Goal: Task Accomplishment & Management: Complete application form

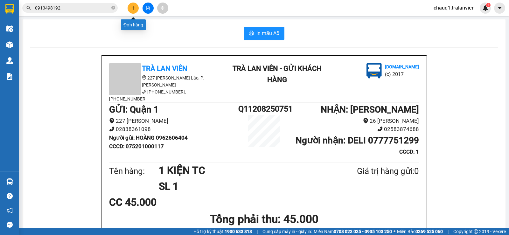
click at [135, 10] on button at bounding box center [132, 8] width 11 height 11
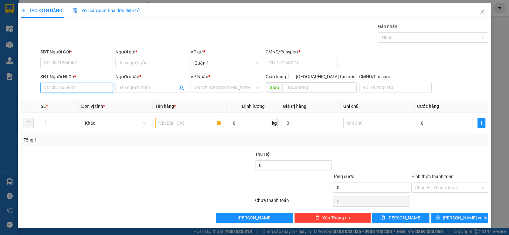
click at [72, 84] on input "SĐT Người Nhận *" at bounding box center [76, 88] width 72 height 10
type input "4"
click at [58, 100] on div "0935979803 - QUÂN KHATOCO" at bounding box center [76, 100] width 64 height 7
type input "0935979803"
type input "QUÂN KHATOCO"
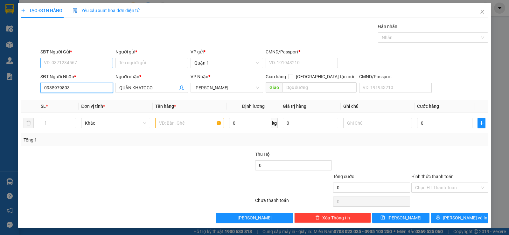
type input "0935979803"
click at [70, 61] on input "SĐT Người Gửi *" at bounding box center [76, 63] width 72 height 10
click at [65, 75] on div "0907876360 - MINH" at bounding box center [76, 75] width 64 height 7
type input "0907876360"
type input "MINH"
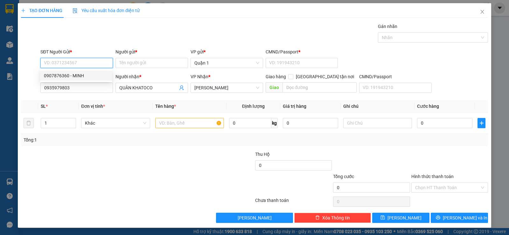
type input "056204003478"
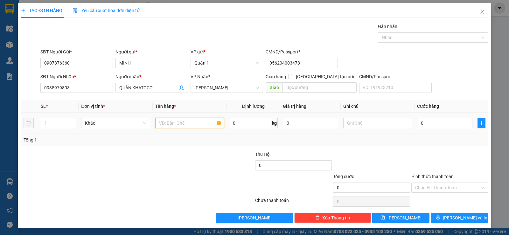
click at [183, 124] on input "text" at bounding box center [189, 123] width 69 height 10
type input "1 CỤC TRẮNG"
drag, startPoint x: 429, startPoint y: 121, endPoint x: 422, endPoint y: 121, distance: 6.7
click at [429, 121] on input "0" at bounding box center [444, 123] width 55 height 10
type input "4"
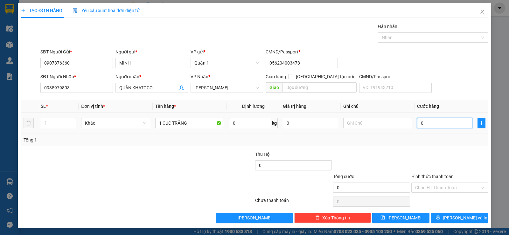
type input "4"
type input "40"
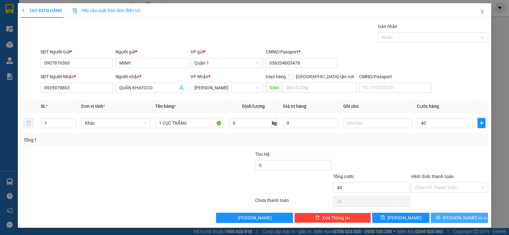
type input "40.000"
click at [440, 219] on icon "printer" at bounding box center [438, 218] width 4 height 4
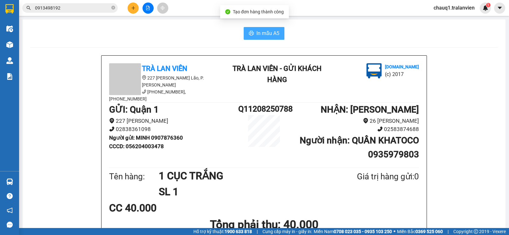
click at [256, 28] on button "In mẫu A5" at bounding box center [264, 33] width 41 height 13
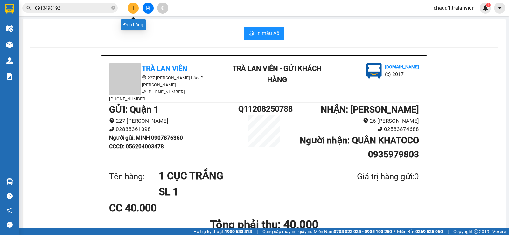
click at [131, 6] on icon "plus" at bounding box center [133, 8] width 4 height 4
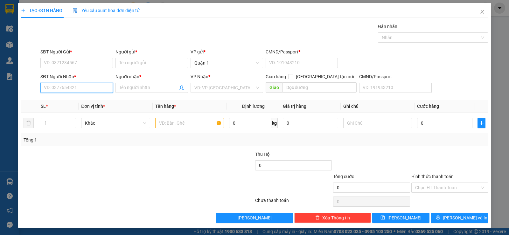
click at [72, 86] on input "SĐT Người Nhận *" at bounding box center [76, 88] width 72 height 10
click at [69, 100] on div "0903525611 - [PERSON_NAME]" at bounding box center [76, 100] width 64 height 7
type input "0903525611"
type input "[PERSON_NAME]"
type input "0903525611"
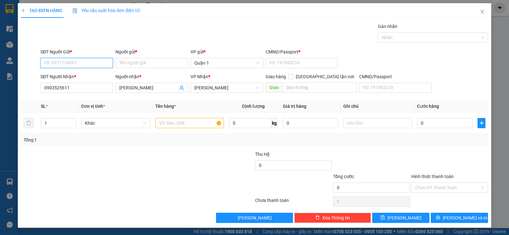
click at [72, 65] on input "SĐT Người Gửi *" at bounding box center [76, 63] width 72 height 10
click at [80, 74] on div "0906924919 - QUẢ TÁO" at bounding box center [76, 75] width 64 height 7
type input "0906924919"
type input "QUẢ TÁO"
type input "079086003586"
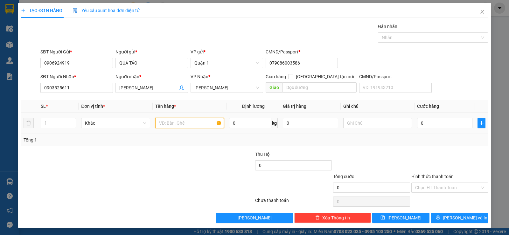
click at [167, 123] on input "text" at bounding box center [189, 123] width 69 height 10
type input "1 TẤM VÀNG"
click at [424, 123] on input "0" at bounding box center [444, 123] width 55 height 10
type input "5"
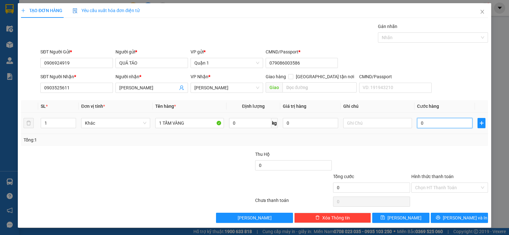
type input "5"
type input "50"
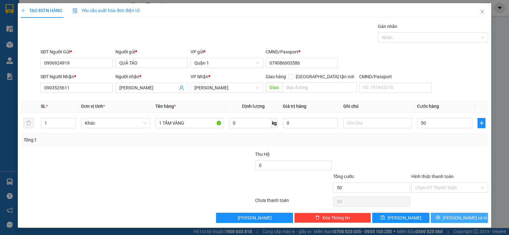
type input "50.000"
drag, startPoint x: 448, startPoint y: 218, endPoint x: 373, endPoint y: 177, distance: 85.2
click at [448, 216] on button "[PERSON_NAME] và In" at bounding box center [458, 218] width 57 height 10
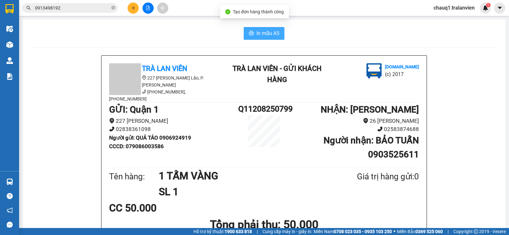
click at [257, 33] on span "In mẫu A5" at bounding box center [267, 33] width 23 height 8
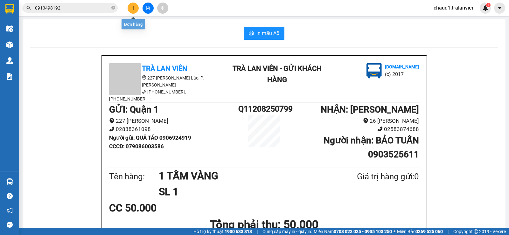
click at [130, 7] on button at bounding box center [132, 8] width 11 height 11
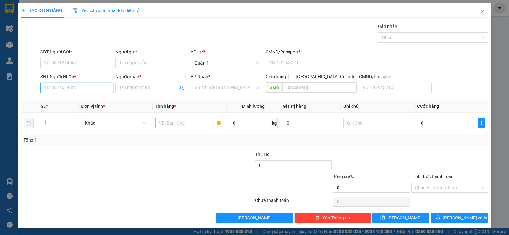
click at [67, 86] on input "SĐT Người Nhận *" at bounding box center [76, 88] width 72 height 10
drag, startPoint x: 66, startPoint y: 89, endPoint x: 45, endPoint y: 91, distance: 21.5
click at [46, 91] on input "1121" at bounding box center [76, 88] width 72 height 10
type input "1"
type input "0905701121"
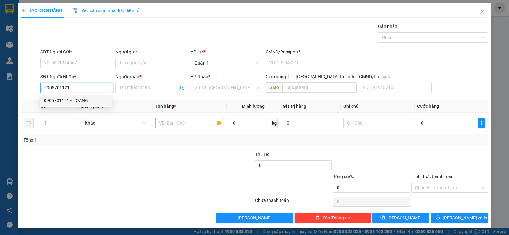
click at [64, 101] on div "0905701121 - HOÀNG" at bounding box center [76, 100] width 64 height 7
type input "HOÀNG"
click at [82, 102] on div "0905701121 - HOÀNG" at bounding box center [76, 100] width 64 height 7
type input "0905701121"
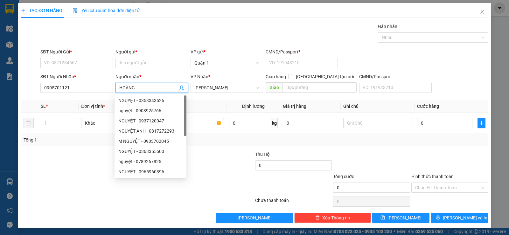
drag, startPoint x: 145, startPoint y: 87, endPoint x: 115, endPoint y: 91, distance: 30.7
click at [116, 91] on span "HOÀNG" at bounding box center [151, 88] width 72 height 10
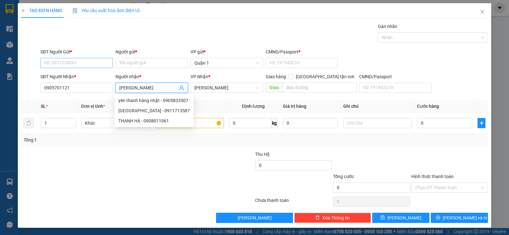
type input "[PERSON_NAME]"
click at [71, 61] on input "SĐT Người Gửi *" at bounding box center [76, 63] width 72 height 10
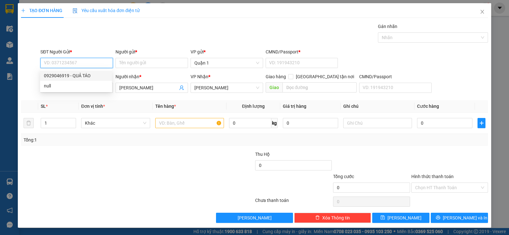
click at [72, 75] on div "0929046919 - QUẢ TÁO" at bounding box center [76, 75] width 64 height 7
type input "0929046919"
type input "QUẢ TÁO"
type input "1"
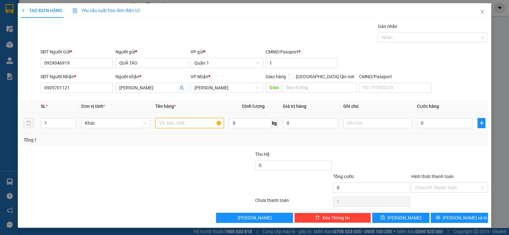
click at [170, 123] on input "text" at bounding box center [189, 123] width 69 height 10
type input "1 TẤM VÀNG"
click at [423, 124] on input "0" at bounding box center [444, 123] width 55 height 10
type input "3"
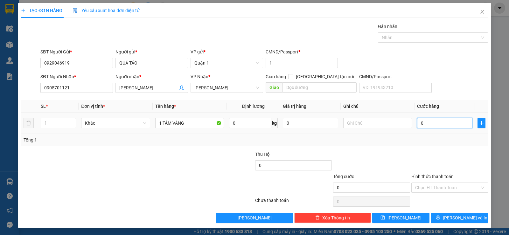
type input "3"
type input "35"
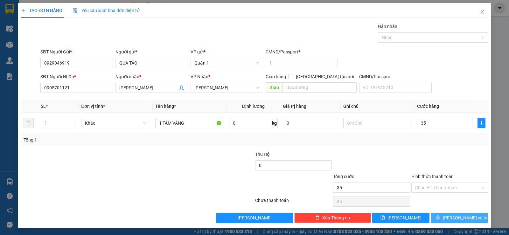
type input "35.000"
drag, startPoint x: 454, startPoint y: 217, endPoint x: 371, endPoint y: 157, distance: 102.4
click at [454, 217] on span "[PERSON_NAME] và In" at bounding box center [465, 217] width 45 height 7
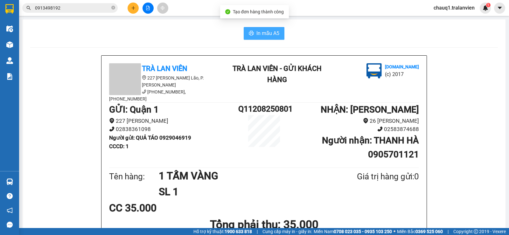
click at [260, 33] on span "In mẫu A5" at bounding box center [267, 33] width 23 height 8
click at [132, 2] on div "Kết quả tìm kiếm ( 130 ) Bộ lọc Mã ĐH Trạng thái Món hàng Thu hộ Tổng cước Chưa…" at bounding box center [254, 8] width 509 height 16
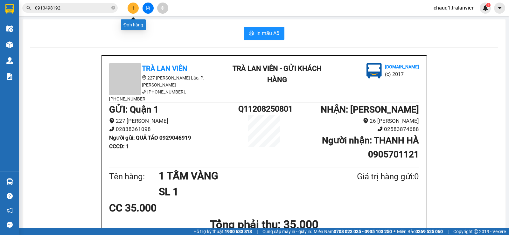
click at [133, 6] on icon "plus" at bounding box center [133, 8] width 4 height 4
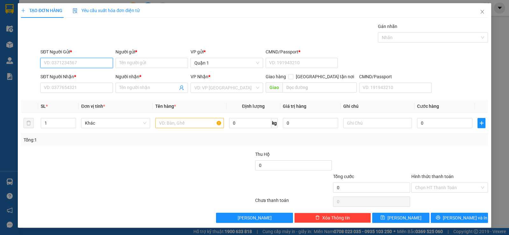
click at [91, 67] on input "SĐT Người Gửi *" at bounding box center [76, 63] width 72 height 10
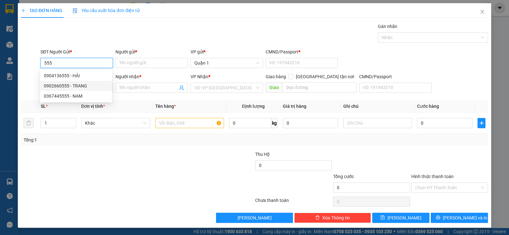
click at [89, 87] on div "0902660555 - TRANG" at bounding box center [76, 85] width 64 height 7
type input "0902660555"
type input "TRANG"
type input "1"
type input "0914151728"
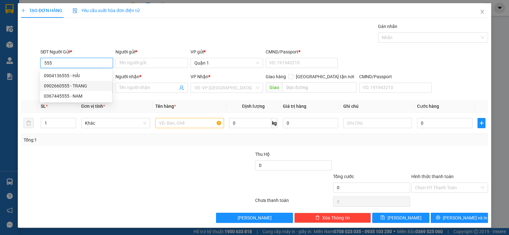
type input "vy anh"
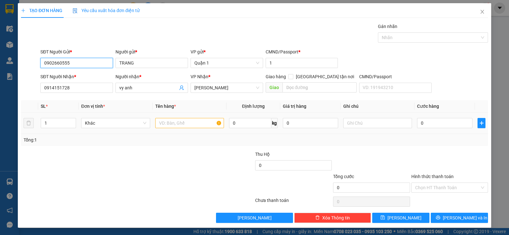
type input "0902660555"
click at [170, 121] on input "text" at bounding box center [189, 123] width 69 height 10
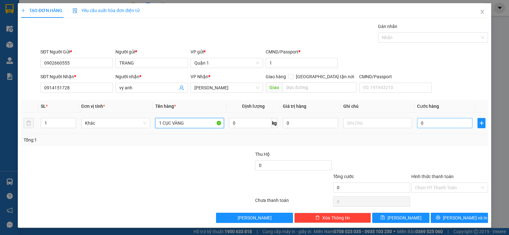
type input "1 CỤC VÀNG"
click at [431, 122] on input "0" at bounding box center [444, 123] width 55 height 10
type input "3"
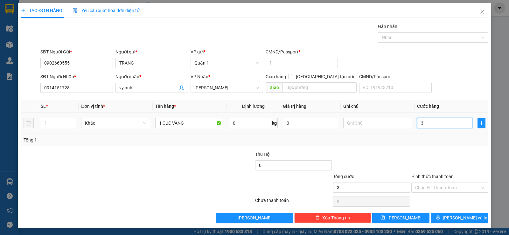
type input "30"
type input "30.000"
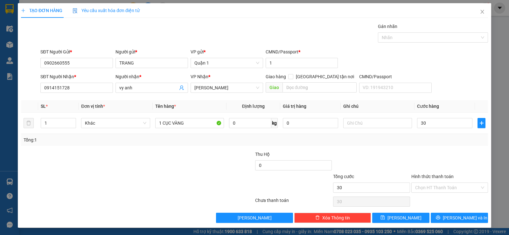
type input "30.000"
click at [414, 148] on div "Transit Pickup Surcharge Ids Transit Deliver Surcharge Ids Transit Deliver Surc…" at bounding box center [254, 123] width 467 height 200
click at [436, 188] on input "Hình thức thanh toán" at bounding box center [447, 188] width 65 height 10
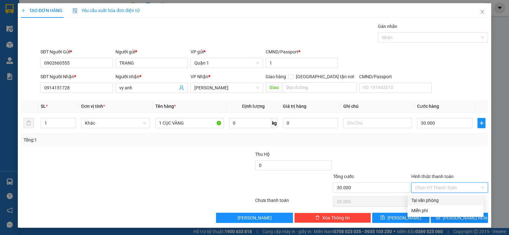
drag, startPoint x: 431, startPoint y: 145, endPoint x: 421, endPoint y: 194, distance: 49.4
click at [432, 145] on div "Tổng: 1" at bounding box center [254, 140] width 467 height 12
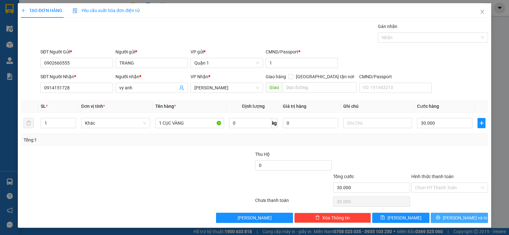
click at [460, 215] on span "[PERSON_NAME] và In" at bounding box center [465, 217] width 45 height 7
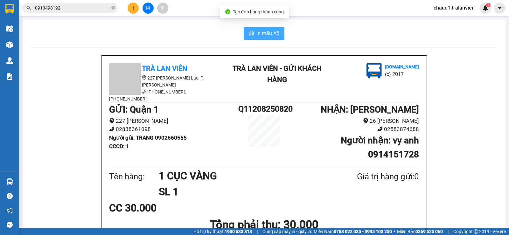
click at [263, 29] on button "In mẫu A5" at bounding box center [264, 33] width 41 height 13
click at [132, 4] on button at bounding box center [132, 8] width 11 height 11
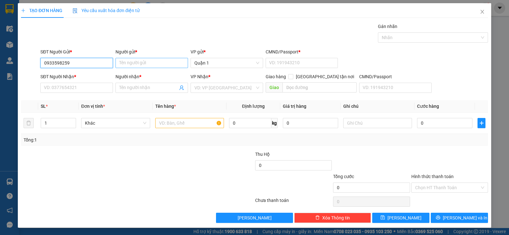
type input "0933598259"
click at [134, 66] on input "Người gửi *" at bounding box center [151, 63] width 72 height 10
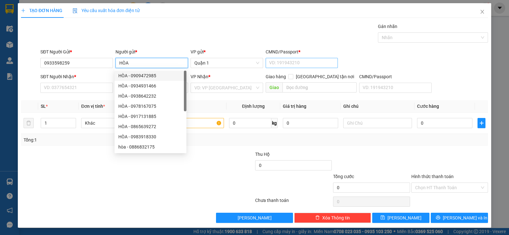
type input "HÒA"
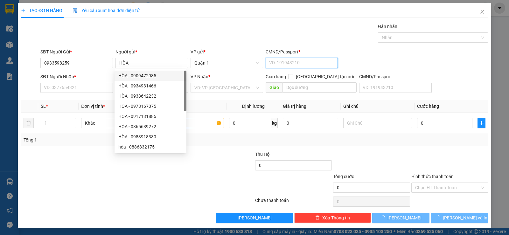
click at [292, 65] on input "CMND/Passport *" at bounding box center [301, 63] width 72 height 10
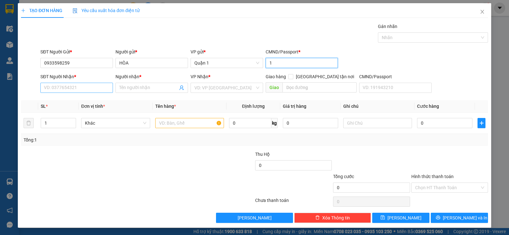
type input "1"
click at [46, 87] on input "SĐT Người Nhận *" at bounding box center [76, 88] width 72 height 10
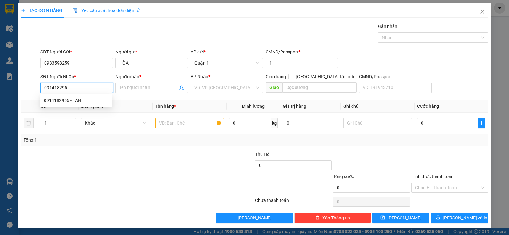
type input "0914182956"
click at [53, 102] on div "0914182956 - LAN" at bounding box center [76, 100] width 64 height 7
type input "LAN"
type input "0914182956"
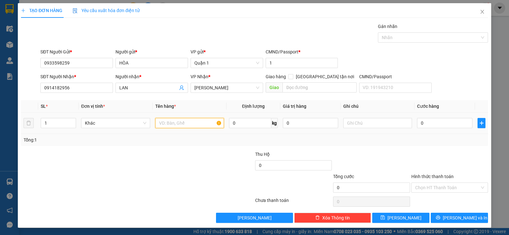
click at [174, 124] on input "text" at bounding box center [189, 123] width 69 height 10
type input "1 BỊCH BÁNH TT"
click at [457, 125] on input "0" at bounding box center [444, 123] width 55 height 10
type input "2"
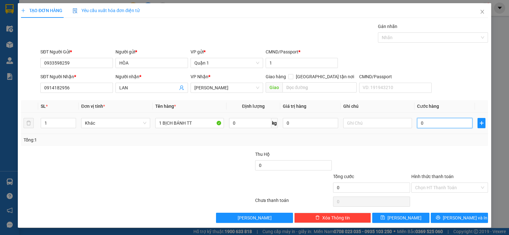
type input "2"
type input "25"
click at [440, 187] on input "Hình thức thanh toán" at bounding box center [447, 188] width 65 height 10
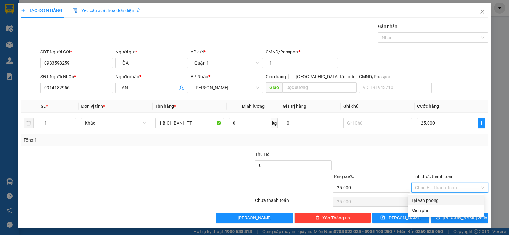
click at [421, 199] on div "Tại văn phòng" at bounding box center [445, 200] width 68 height 7
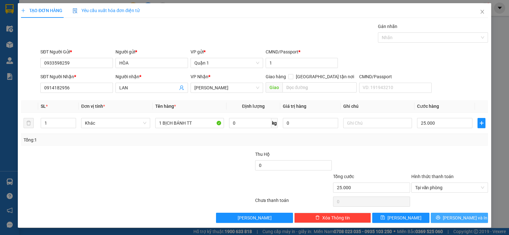
click at [440, 218] on button "[PERSON_NAME] và In" at bounding box center [458, 218] width 57 height 10
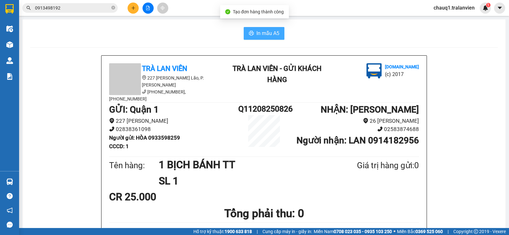
click at [258, 35] on span "In mẫu A5" at bounding box center [267, 33] width 23 height 8
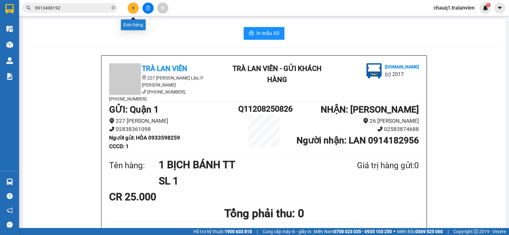
click at [129, 8] on button at bounding box center [132, 8] width 11 height 11
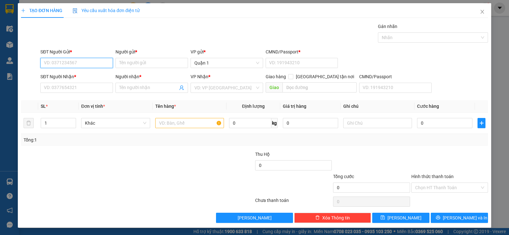
click at [61, 60] on input "SĐT Người Gửi *" at bounding box center [76, 63] width 72 height 10
paste input "0866087039"
type input "0866087039"
click at [124, 65] on input "Người gửi *" at bounding box center [151, 63] width 72 height 10
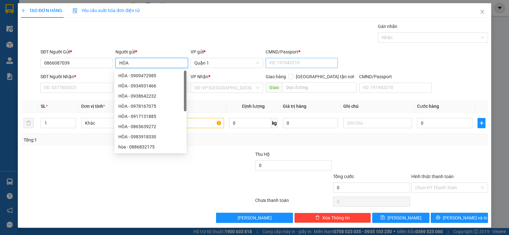
type input "HÒA"
click at [267, 63] on input "CMND/Passport *" at bounding box center [301, 63] width 72 height 10
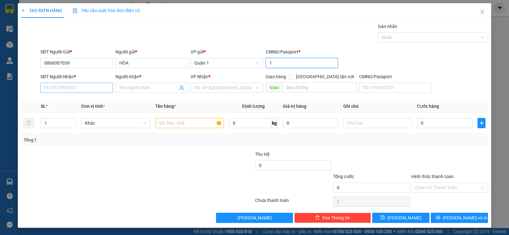
type input "1"
click at [62, 91] on input "SĐT Người Nhận *" at bounding box center [76, 88] width 72 height 10
paste input "0866087039"
type input "0866087039"
click at [123, 91] on span at bounding box center [151, 88] width 72 height 10
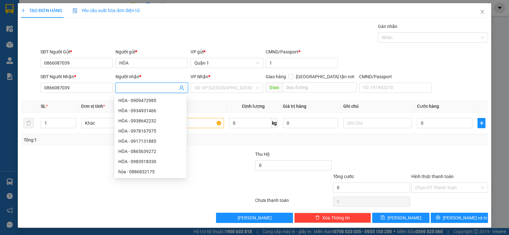
paste input "0866087039"
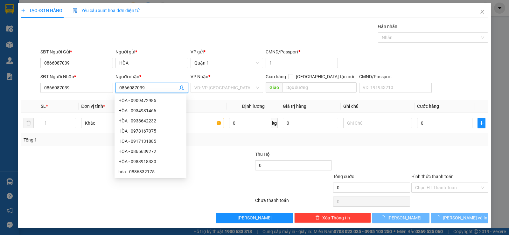
drag, startPoint x: 152, startPoint y: 90, endPoint x: 107, endPoint y: 94, distance: 45.9
click at [108, 94] on div "SĐT Người Nhận * 0866087039 Người nhận * 0866087039 VP Nhận * VD: VP [GEOGRAPHI…" at bounding box center [264, 84] width 450 height 22
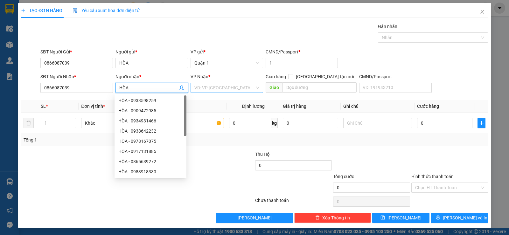
type input "HÒA"
click at [207, 84] on input "search" at bounding box center [224, 88] width 60 height 10
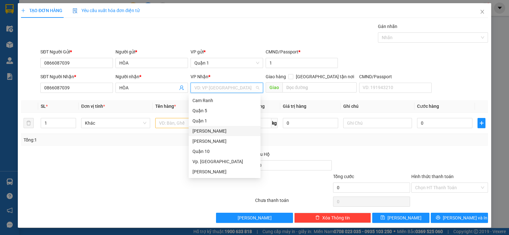
drag, startPoint x: 204, startPoint y: 131, endPoint x: 206, endPoint y: 128, distance: 3.3
click at [205, 131] on div "[PERSON_NAME]" at bounding box center [224, 130] width 64 height 7
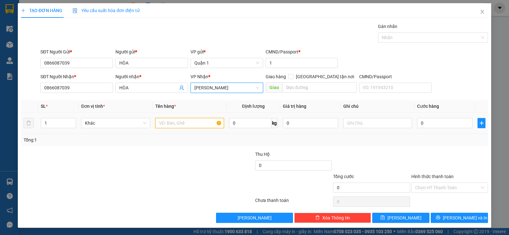
click at [169, 124] on input "text" at bounding box center [189, 123] width 69 height 10
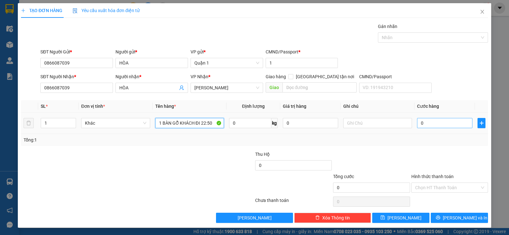
type input "1 BÀN GỖ KHÁCH ĐI 22:50"
click at [434, 125] on input "0" at bounding box center [444, 123] width 55 height 10
type input "3"
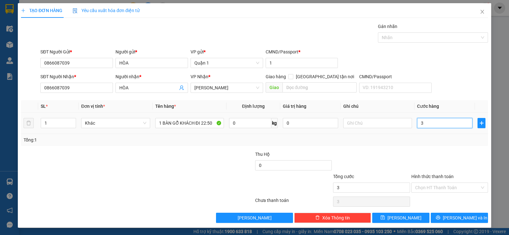
type input "30"
click at [428, 187] on input "Hình thức thanh toán" at bounding box center [447, 188] width 65 height 10
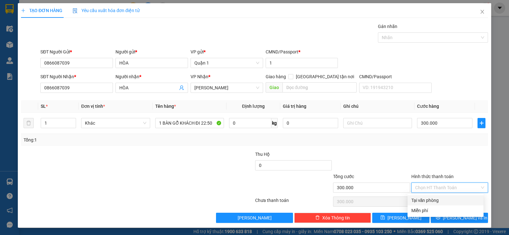
click at [425, 200] on div "Tại văn phòng" at bounding box center [445, 200] width 68 height 7
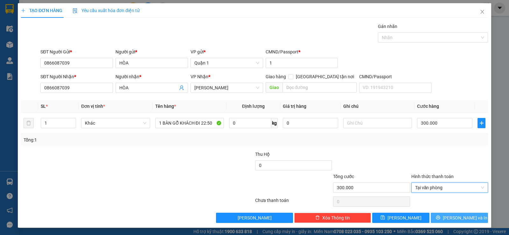
click at [460, 217] on span "[PERSON_NAME] và In" at bounding box center [465, 217] width 45 height 7
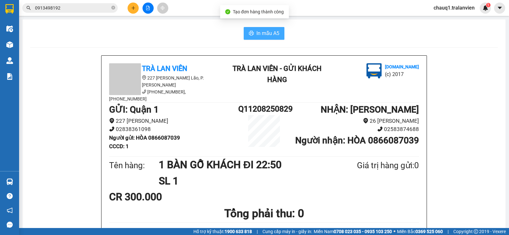
click at [265, 31] on span "In mẫu A5" at bounding box center [267, 33] width 23 height 8
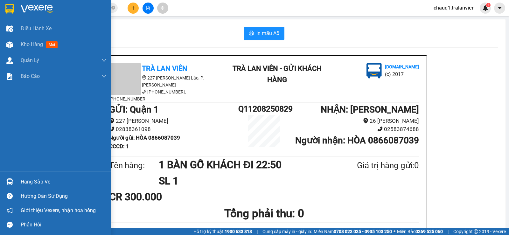
click at [13, 11] on img at bounding box center [9, 9] width 8 height 10
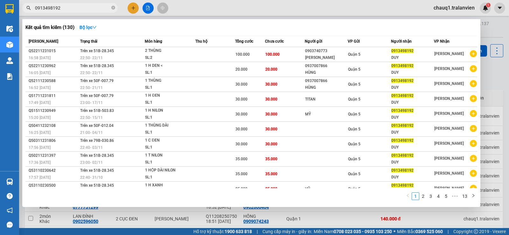
click at [70, 8] on input "0913498192" at bounding box center [72, 7] width 75 height 7
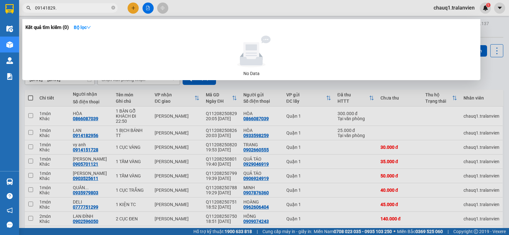
type input "09141829."
click at [135, 8] on div at bounding box center [254, 117] width 509 height 235
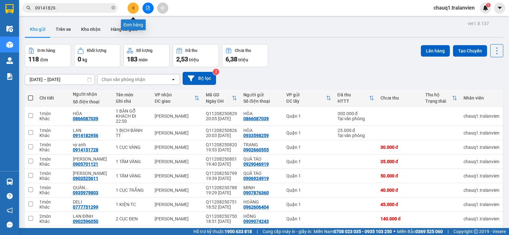
click at [136, 11] on button at bounding box center [132, 8] width 11 height 11
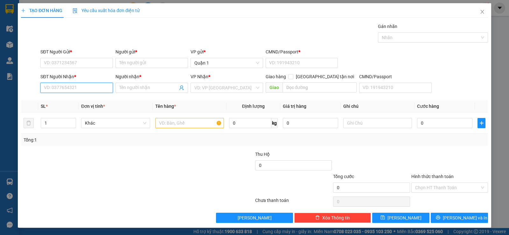
click at [85, 92] on input "SĐT Người Nhận *" at bounding box center [76, 88] width 72 height 10
click at [82, 102] on div "0817769222 - NHI" at bounding box center [76, 100] width 64 height 7
type input "0817769222"
type input "NHI"
type input "0817769222"
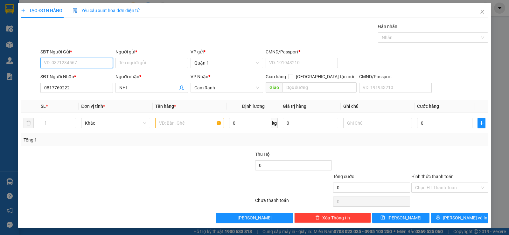
click at [83, 60] on input "SĐT Người Gửi *" at bounding box center [76, 63] width 72 height 10
type input "5686"
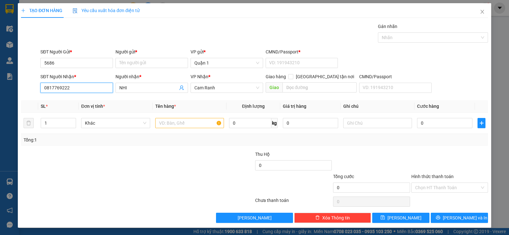
click at [81, 84] on input "0817769222" at bounding box center [76, 88] width 72 height 10
click at [141, 88] on input "NHI" at bounding box center [148, 87] width 58 height 7
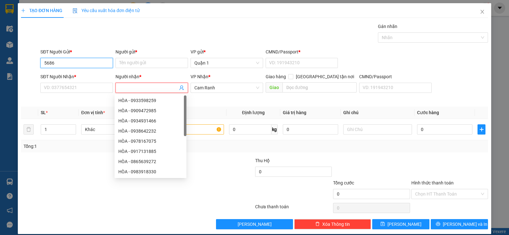
click at [83, 65] on input "5686" at bounding box center [76, 63] width 72 height 10
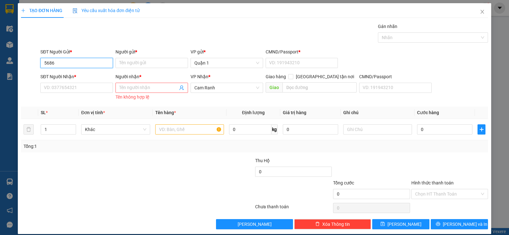
click at [83, 65] on input "5686" at bounding box center [76, 63] width 72 height 10
type input "0"
type input "0792272686"
click at [127, 62] on input "Người gửi *" at bounding box center [151, 63] width 72 height 10
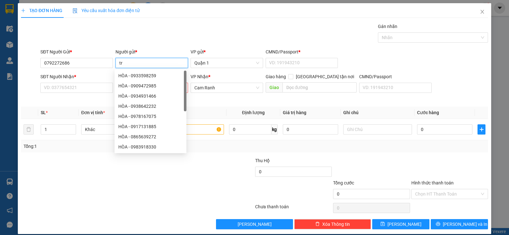
type input "t"
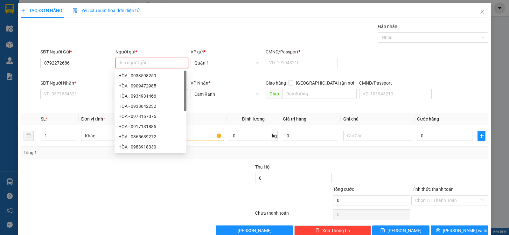
type input "R"
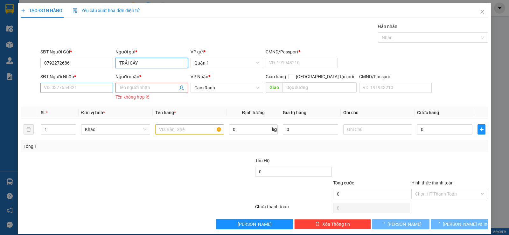
type input "TRÁI CÂY"
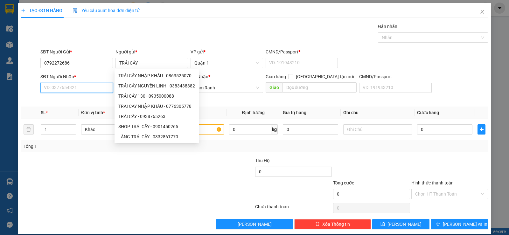
click at [83, 84] on input "SĐT Người Nhận *" at bounding box center [76, 88] width 72 height 10
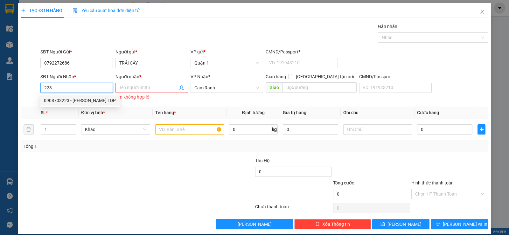
click at [92, 99] on div "0908703223 - [PERSON_NAME] TDP" at bounding box center [80, 100] width 72 height 7
type input "0908703223"
type input "[PERSON_NAME] TDP"
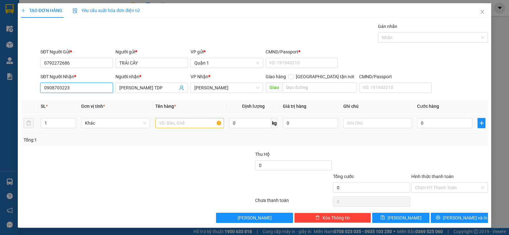
type input "0908703223"
click at [177, 122] on input "text" at bounding box center [189, 123] width 69 height 10
click at [60, 122] on input "1" at bounding box center [58, 123] width 35 height 10
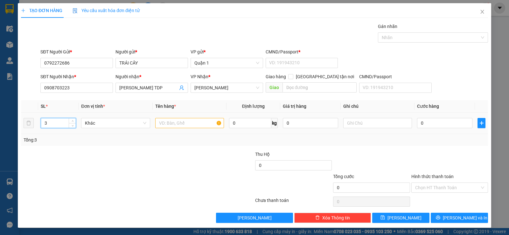
type input "3"
click at [173, 122] on input "text" at bounding box center [189, 123] width 69 height 10
type input "3KTC"
click at [429, 122] on input "0" at bounding box center [444, 123] width 55 height 10
type input "1"
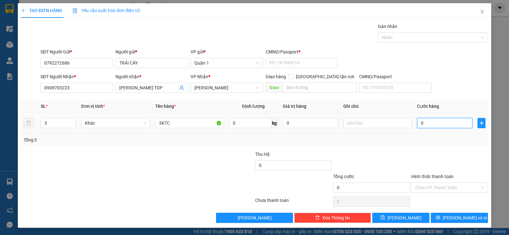
type input "1"
type input "10"
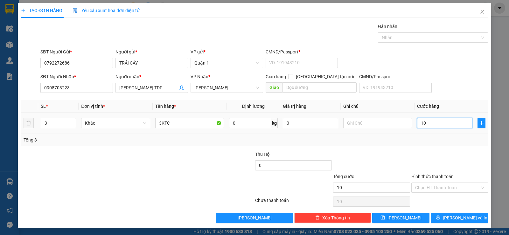
type input "105"
type input "105.000"
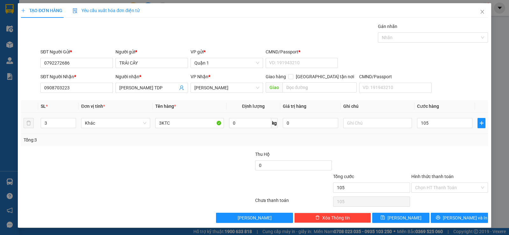
type input "105.000"
drag, startPoint x: 423, startPoint y: 132, endPoint x: 418, endPoint y: 135, distance: 6.3
click at [424, 132] on td "105.000" at bounding box center [444, 123] width 60 height 21
click at [456, 216] on span "[PERSON_NAME] và In" at bounding box center [465, 217] width 45 height 7
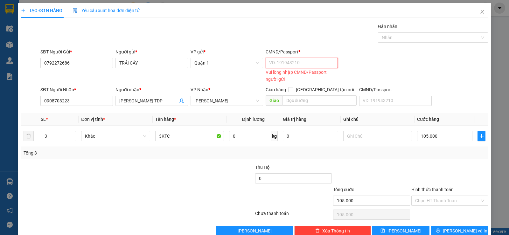
click at [292, 64] on input "CMND/Passport *" at bounding box center [301, 63] width 72 height 10
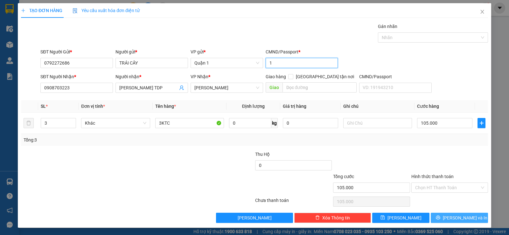
type input "1"
click at [467, 219] on button "[PERSON_NAME] và In" at bounding box center [458, 218] width 57 height 10
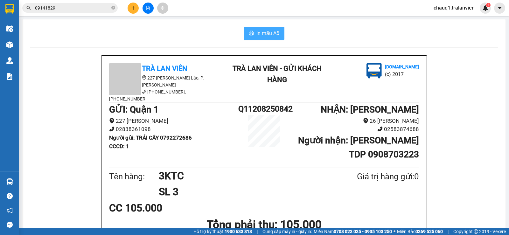
click at [265, 29] on span "In mẫu A5" at bounding box center [267, 33] width 23 height 8
click at [58, 9] on input "09141829." at bounding box center [72, 7] width 75 height 7
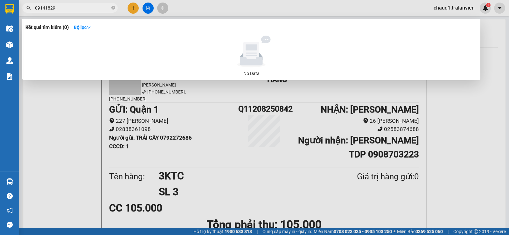
click at [58, 9] on input "09141829." at bounding box center [72, 7] width 75 height 7
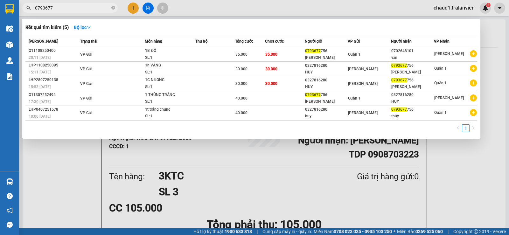
type input "0793677"
click at [131, 10] on div at bounding box center [254, 117] width 509 height 235
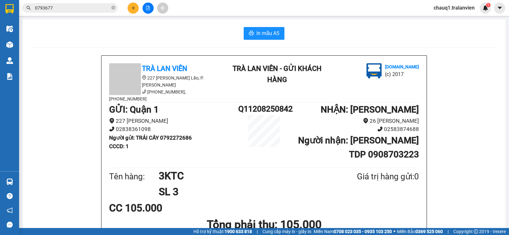
click at [131, 10] on icon "plus" at bounding box center [133, 8] width 4 height 4
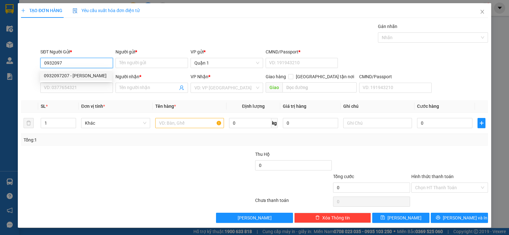
click at [74, 75] on div "0932097207 - [PERSON_NAME]" at bounding box center [76, 75] width 64 height 7
type input "0932097207"
type input "VŨ"
type input "1"
type input "0903309609"
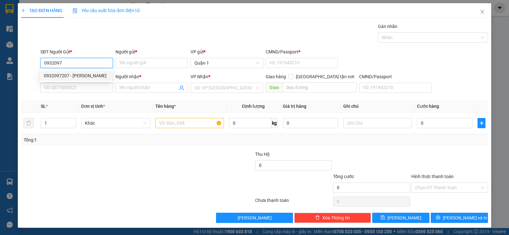
type input "hưng"
type input "0932097207"
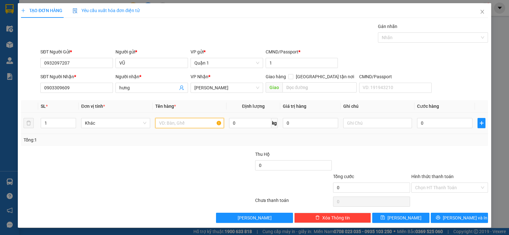
click at [163, 122] on input "text" at bounding box center [189, 123] width 69 height 10
type input "1 T VÀNG"
click at [434, 123] on input "0" at bounding box center [444, 123] width 55 height 10
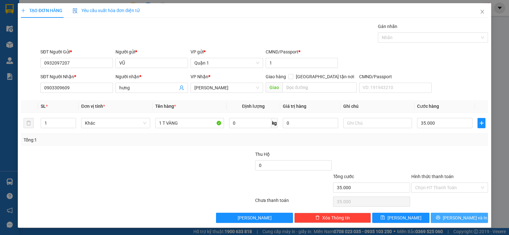
drag, startPoint x: 453, startPoint y: 218, endPoint x: 446, endPoint y: 212, distance: 9.7
click at [453, 218] on span "[PERSON_NAME] và In" at bounding box center [465, 217] width 45 height 7
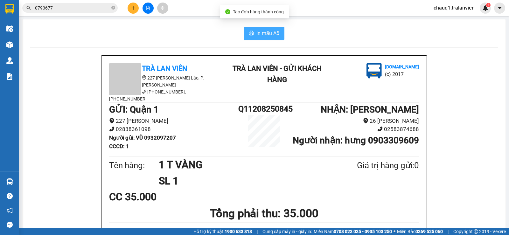
click at [275, 34] on span "In mẫu A5" at bounding box center [267, 33] width 23 height 8
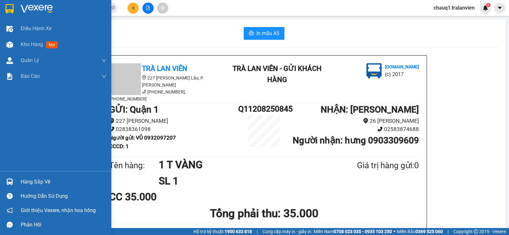
click at [12, 6] on img at bounding box center [9, 9] width 8 height 10
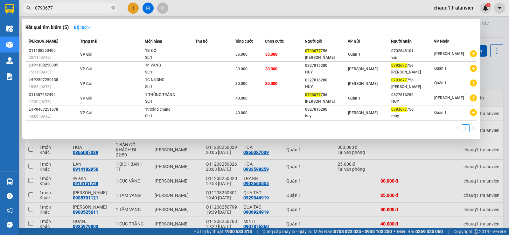
drag, startPoint x: 42, startPoint y: 6, endPoint x: 49, endPoint y: 7, distance: 7.7
click at [42, 5] on input "0793677" at bounding box center [72, 7] width 75 height 7
drag, startPoint x: 190, startPoint y: 8, endPoint x: 133, endPoint y: 9, distance: 57.9
click at [191, 8] on div at bounding box center [254, 117] width 509 height 235
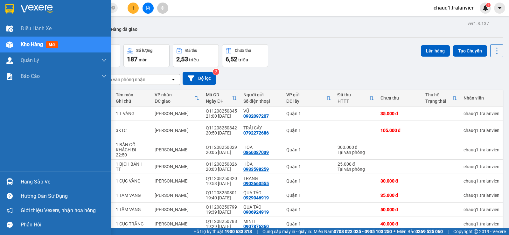
click at [4, 11] on div at bounding box center [9, 8] width 11 height 11
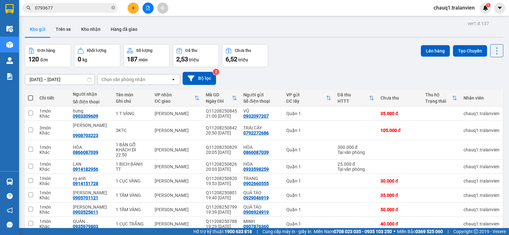
click at [372, 33] on div "Kho gửi Trên xe Kho nhận Hàng đã giao" at bounding box center [264, 30] width 478 height 17
click at [337, 65] on div "Đơn hàng 120 đơn Khối lượng 0 kg Số lượng 187 món Đã thu 2,53 triệu Chưa thu 6,…" at bounding box center [264, 55] width 478 height 23
click at [136, 10] on button at bounding box center [132, 8] width 11 height 11
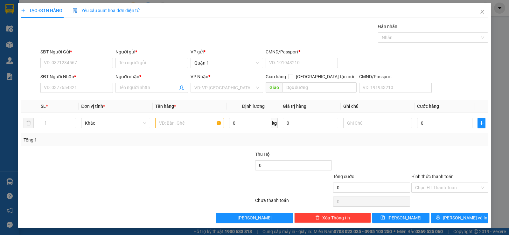
click at [293, 36] on div "Gán nhãn Nhãn" at bounding box center [264, 34] width 450 height 22
drag, startPoint x: 475, startPoint y: 11, endPoint x: 280, endPoint y: 1, distance: 195.2
click at [473, 11] on span "Close" at bounding box center [482, 12] width 18 height 18
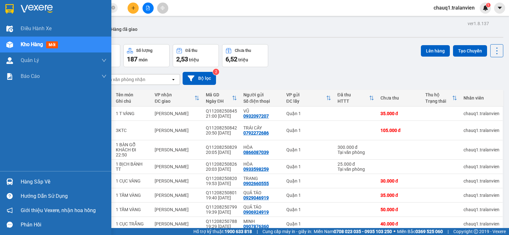
click at [12, 13] on img at bounding box center [9, 9] width 8 height 10
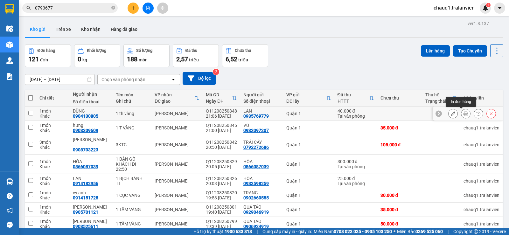
click at [463, 113] on icon at bounding box center [465, 113] width 4 height 4
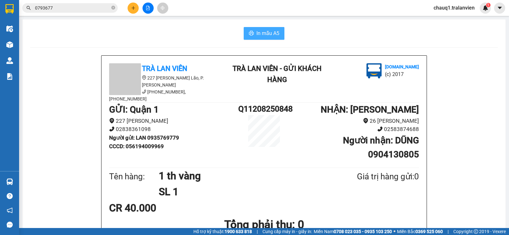
click at [269, 29] on button "In mẫu A5" at bounding box center [264, 33] width 41 height 13
click at [86, 6] on input "0793677" at bounding box center [72, 7] width 75 height 7
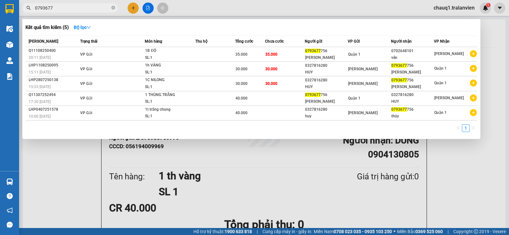
click at [86, 6] on input "0793677" at bounding box center [72, 7] width 75 height 7
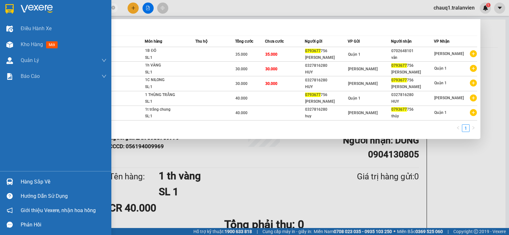
click at [10, 12] on img at bounding box center [9, 9] width 8 height 10
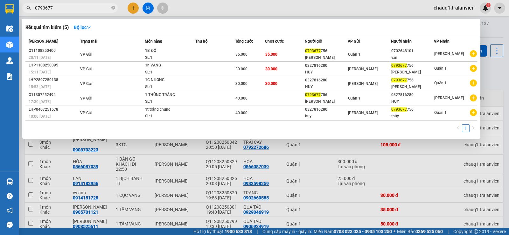
click at [302, 5] on div at bounding box center [254, 117] width 509 height 235
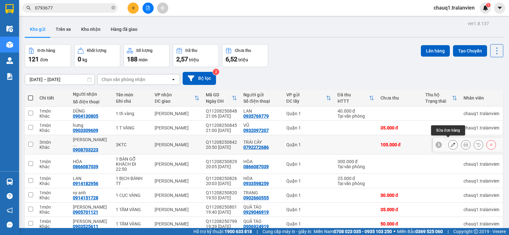
click at [450, 142] on button at bounding box center [452, 144] width 9 height 11
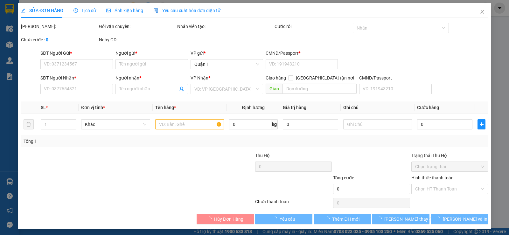
type input "0792272686"
type input "TRÁI CÂY"
type input "1"
type input "0908703223"
type input "[PERSON_NAME] TDP"
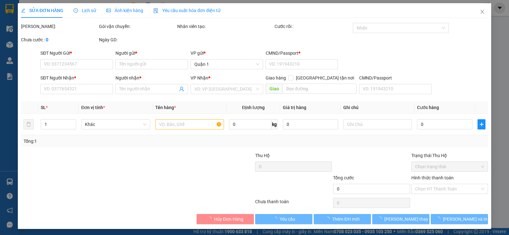
type input "105.000"
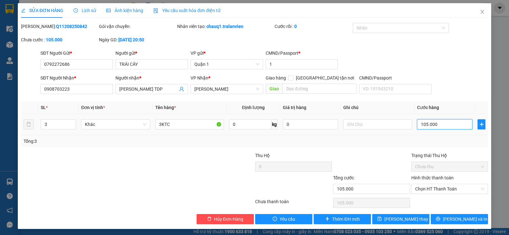
click at [431, 126] on input "105.000" at bounding box center [444, 124] width 55 height 10
type input "4"
type input "45"
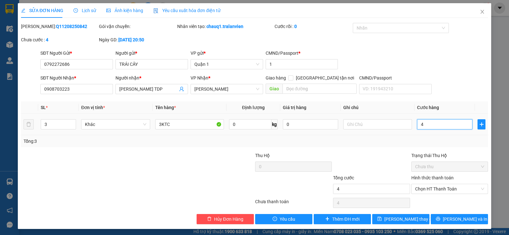
type input "45"
type input "4"
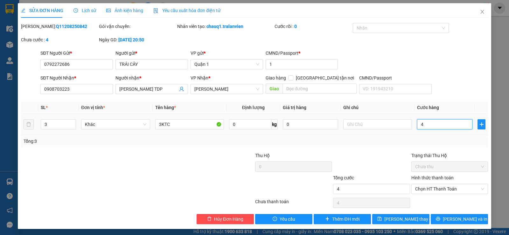
type input "0"
type input "1"
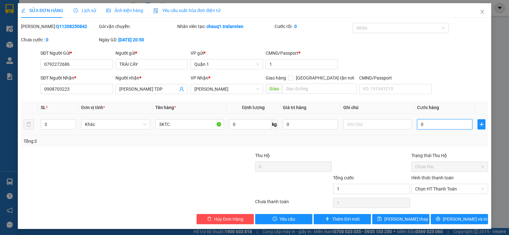
type input "01"
type input "14"
type input "014"
type input "145"
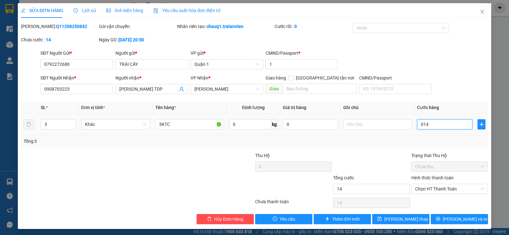
type input "145"
type input "0.145"
click at [398, 144] on div "Tổng: 3" at bounding box center [255, 141] width 462 height 7
click at [391, 218] on span "[PERSON_NAME] thay đổi" at bounding box center [409, 219] width 51 height 7
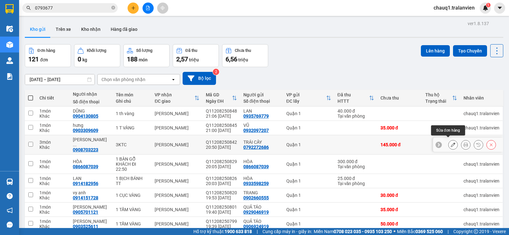
click at [450, 142] on icon at bounding box center [452, 144] width 4 height 4
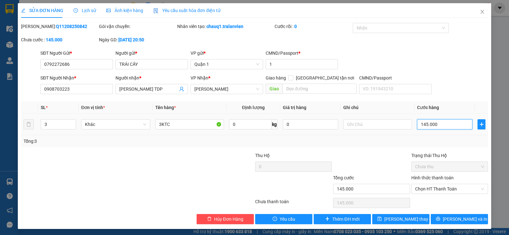
click at [420, 123] on input "145.000" at bounding box center [444, 124] width 55 height 10
click at [395, 160] on div at bounding box center [371, 163] width 78 height 22
click at [404, 218] on span "[PERSON_NAME] thay đổi" at bounding box center [409, 219] width 51 height 7
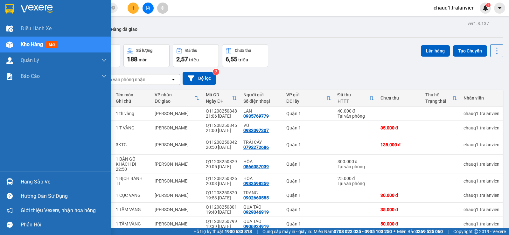
click at [32, 8] on img at bounding box center [37, 9] width 32 height 10
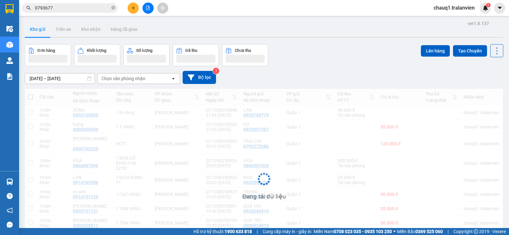
click at [262, 31] on div "Kho gửi Trên xe Kho nhận Hàng đã giao" at bounding box center [264, 30] width 478 height 17
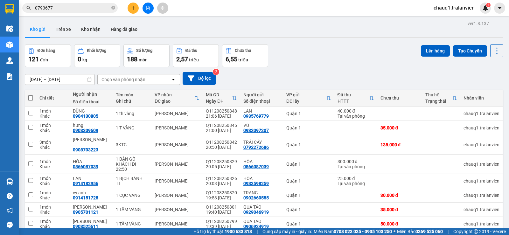
click at [317, 60] on div "Đơn hàng 121 đơn Khối lượng 0 kg Số lượng 188 món Đã thu 2,57 triệu Chưa thu 6,…" at bounding box center [264, 55] width 478 height 23
drag, startPoint x: 300, startPoint y: 52, endPoint x: 284, endPoint y: 46, distance: 17.3
click at [295, 49] on div "Đơn hàng 121 đơn Khối lượng 0 kg Số lượng 188 món Đã thu 2,57 triệu Chưa thu 6,…" at bounding box center [264, 55] width 478 height 23
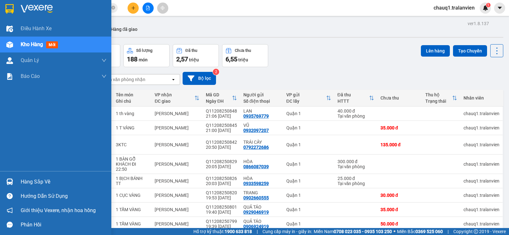
click at [17, 11] on div at bounding box center [55, 10] width 111 height 21
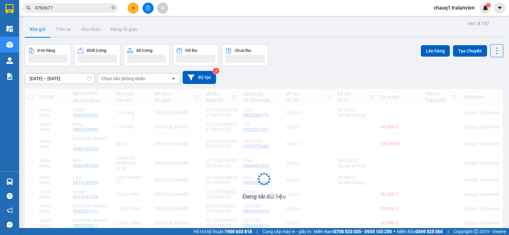
click at [300, 30] on div "Kho gửi Trên xe Kho nhận Hàng đã giao" at bounding box center [264, 30] width 478 height 17
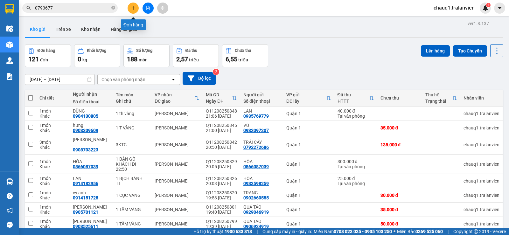
click at [135, 9] on icon "plus" at bounding box center [133, 8] width 4 height 4
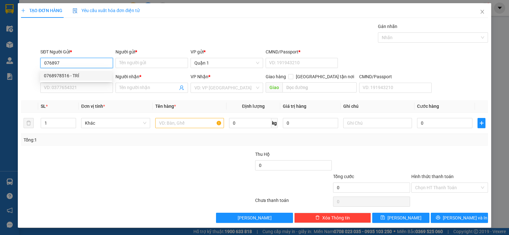
click at [71, 73] on div "0768978516 - TRÍ" at bounding box center [76, 75] width 64 height 7
type input "0768978516"
type input "TRÍ"
type input "1"
type input "0909705924"
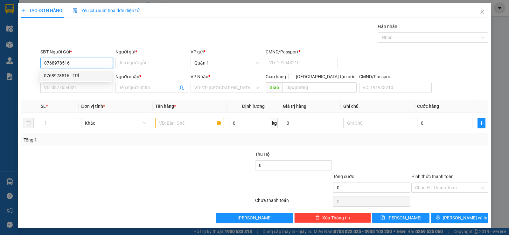
type input "NHÀN"
type input "0768978516"
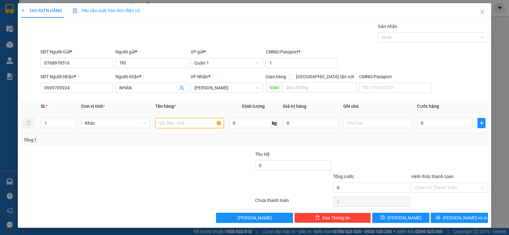
click at [195, 124] on input "text" at bounding box center [189, 123] width 69 height 10
type input "1 GIỎ ĐỎ+1 NỆMKITTY"
click at [436, 125] on input "0" at bounding box center [444, 123] width 55 height 10
type input "7"
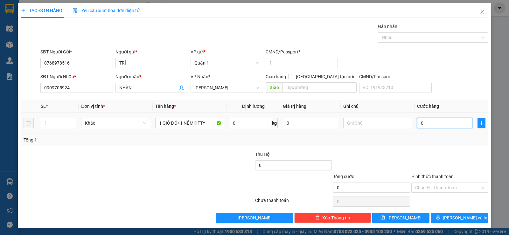
type input "7"
type input "75"
type input "75.000"
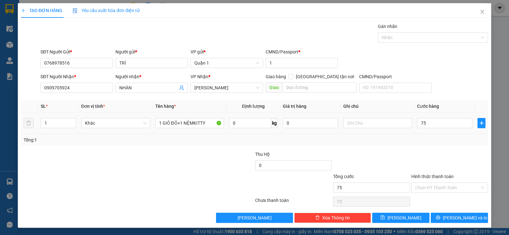
type input "75.000"
click at [433, 139] on div "Tổng: 1" at bounding box center [254, 140] width 467 height 12
click at [461, 219] on span "[PERSON_NAME] và In" at bounding box center [465, 217] width 45 height 7
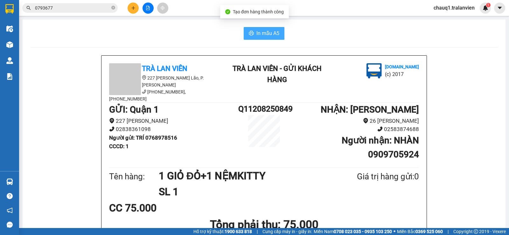
click at [270, 29] on span "In mẫu A5" at bounding box center [267, 33] width 23 height 8
click at [264, 37] on span "In mẫu A5" at bounding box center [267, 33] width 23 height 8
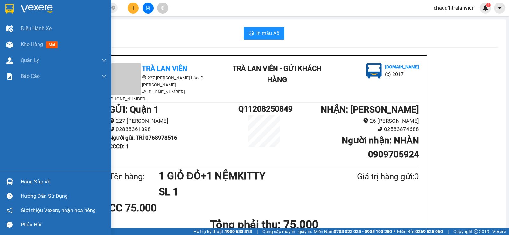
click at [12, 6] on img at bounding box center [9, 9] width 8 height 10
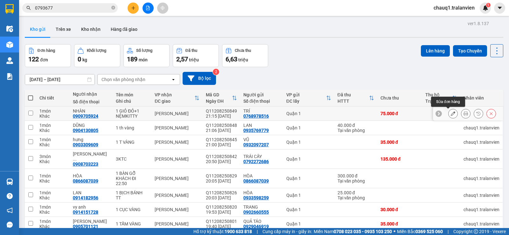
click at [450, 114] on icon at bounding box center [452, 113] width 4 height 4
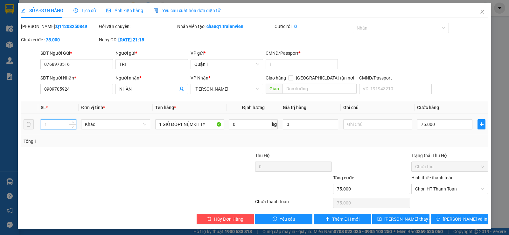
click at [44, 121] on input "1" at bounding box center [58, 125] width 35 height 10
click at [386, 217] on button "[PERSON_NAME] thay đổi" at bounding box center [400, 219] width 57 height 10
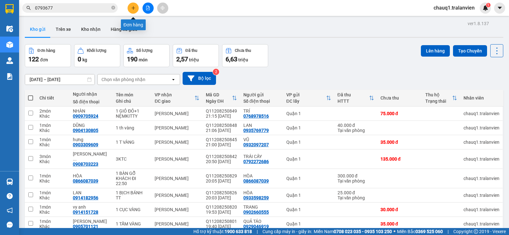
click at [136, 8] on button at bounding box center [132, 8] width 11 height 11
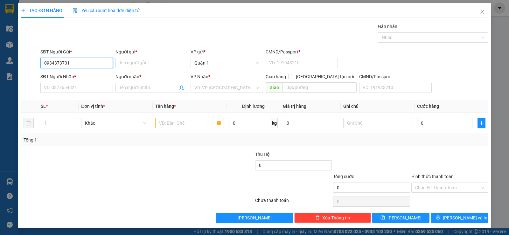
click at [58, 63] on input "0934373731" at bounding box center [76, 63] width 72 height 10
type input "0934393731"
click at [74, 77] on div "0934393731 - TRỌNG" at bounding box center [76, 75] width 64 height 7
type input "TRỌNG"
type input "1"
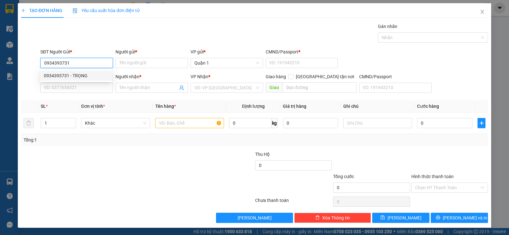
type input "0908703223"
type input "[PERSON_NAME] TDP"
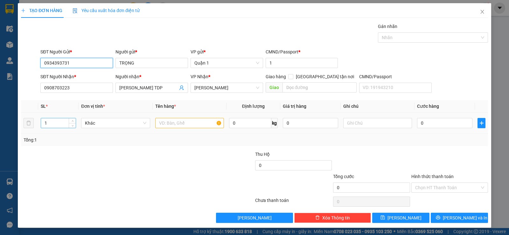
type input "0934393731"
click at [51, 125] on input "1" at bounding box center [58, 123] width 35 height 10
type input "3"
click at [175, 119] on input "text" at bounding box center [189, 123] width 69 height 10
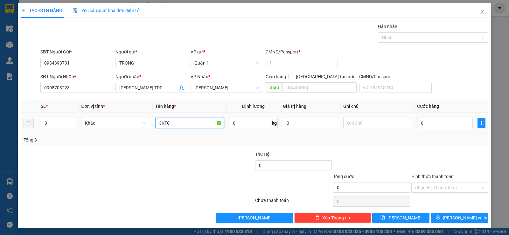
type input "3KTC"
click at [429, 125] on input "0" at bounding box center [444, 123] width 55 height 10
type input "1"
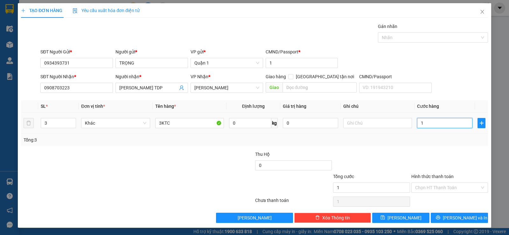
type input "13"
type input "135"
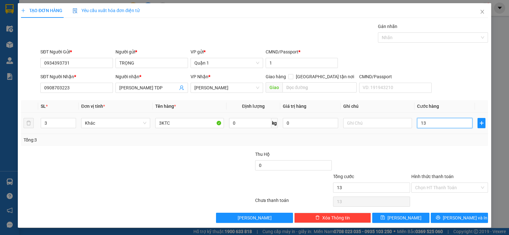
type input "135"
drag, startPoint x: 432, startPoint y: 145, endPoint x: 436, endPoint y: 170, distance: 25.2
click at [433, 145] on div "Tổng: 3" at bounding box center [254, 140] width 467 height 12
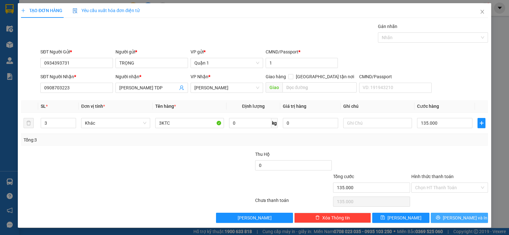
click at [465, 215] on span "[PERSON_NAME] và In" at bounding box center [465, 217] width 45 height 7
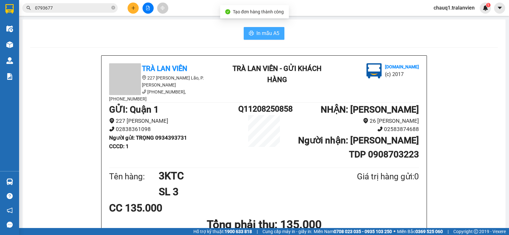
click at [277, 35] on button "In mẫu A5" at bounding box center [264, 33] width 41 height 13
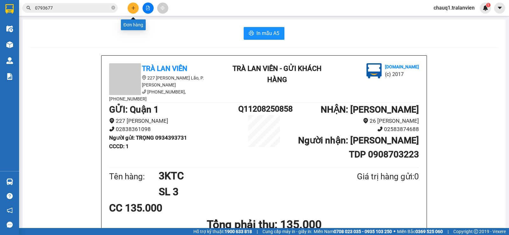
click at [134, 6] on icon "plus" at bounding box center [133, 8] width 4 height 4
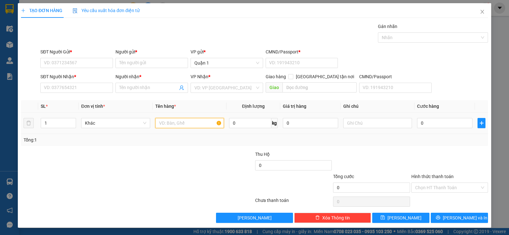
click at [176, 125] on input "text" at bounding box center [189, 123] width 69 height 10
type input "BÔNG SEN"
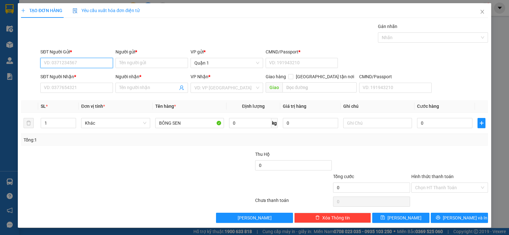
click at [81, 60] on input "SĐT Người Gửi *" at bounding box center [76, 63] width 72 height 10
click at [75, 76] on div "0392303231 - HƯNG" at bounding box center [76, 75] width 64 height 7
type input "0392303231"
type input "HƯNG"
type input "1"
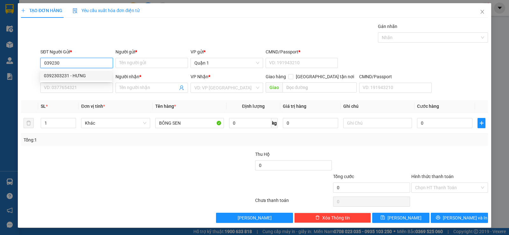
type input "0905172518"
type input "QUỲNH"
type input "1"
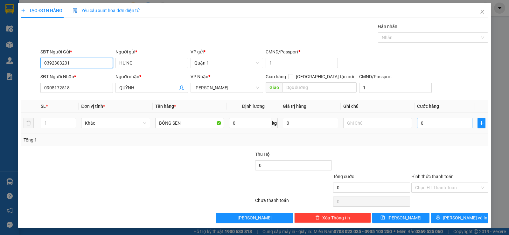
type input "0392303231"
click at [434, 120] on input "0" at bounding box center [444, 123] width 55 height 10
type input "4"
click at [380, 126] on input "text" at bounding box center [377, 123] width 69 height 10
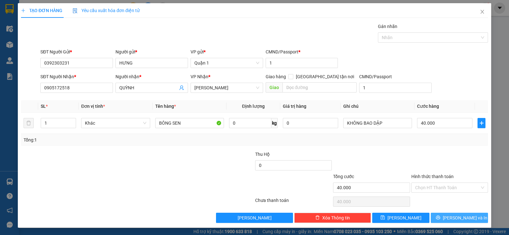
click at [455, 217] on span "[PERSON_NAME] và In" at bounding box center [465, 217] width 45 height 7
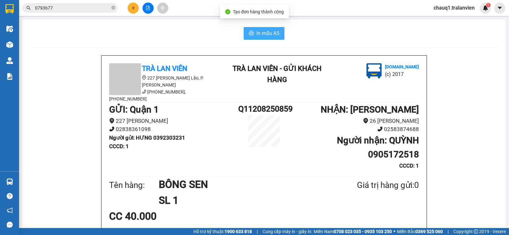
click at [262, 32] on span "In mẫu A5" at bounding box center [267, 33] width 23 height 8
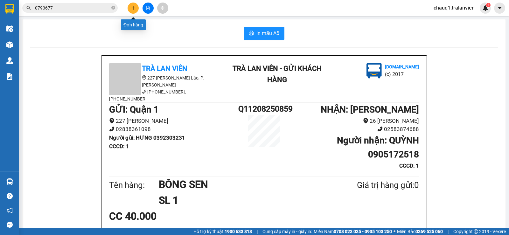
click at [134, 8] on icon "plus" at bounding box center [133, 8] width 4 height 4
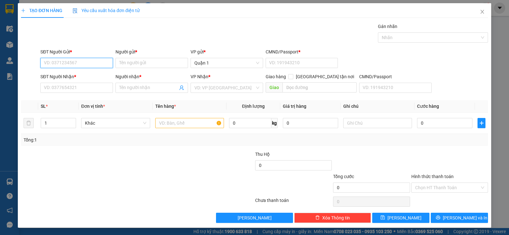
click at [50, 63] on input "SĐT Người Gửi *" at bounding box center [76, 63] width 72 height 10
paste input "0905217659"
click at [138, 60] on input "Người gửi *" at bounding box center [151, 63] width 72 height 10
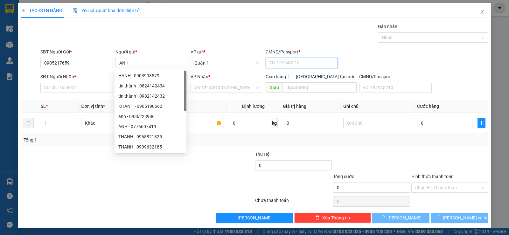
click at [286, 65] on input "CMND/Passport *" at bounding box center [301, 63] width 72 height 10
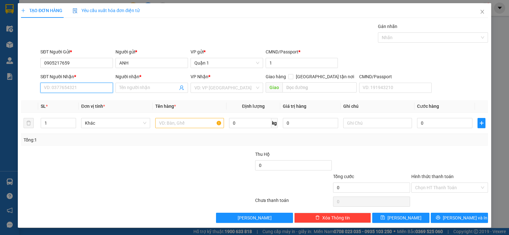
click at [52, 91] on input "SĐT Người Nhận *" at bounding box center [76, 88] width 72 height 10
click at [133, 86] on input "Người nhận *" at bounding box center [148, 87] width 58 height 7
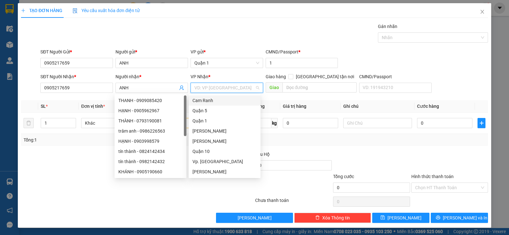
click at [217, 88] on input "search" at bounding box center [224, 88] width 60 height 10
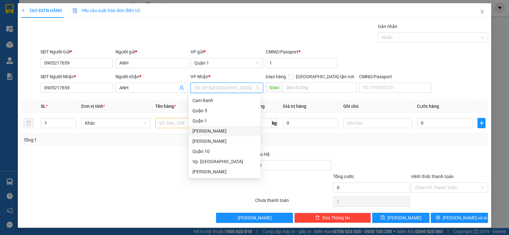
click at [210, 129] on div "[PERSON_NAME]" at bounding box center [224, 130] width 64 height 7
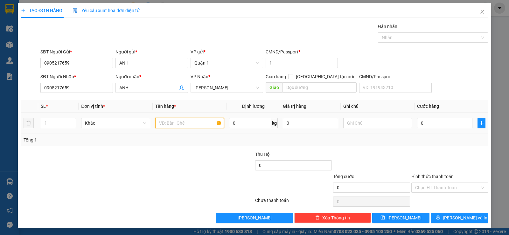
click at [172, 122] on input "text" at bounding box center [189, 123] width 69 height 10
click at [447, 124] on input "0" at bounding box center [444, 123] width 55 height 10
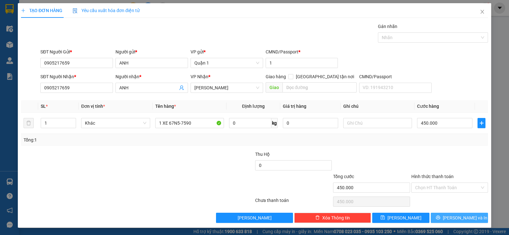
click at [461, 221] on button "[PERSON_NAME] và In" at bounding box center [458, 218] width 57 height 10
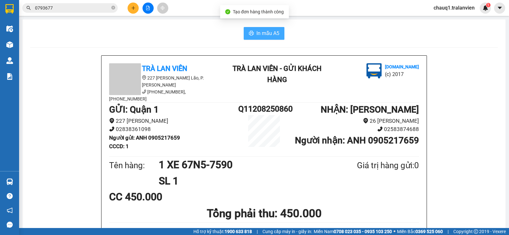
click at [271, 36] on span "In mẫu A5" at bounding box center [267, 33] width 23 height 8
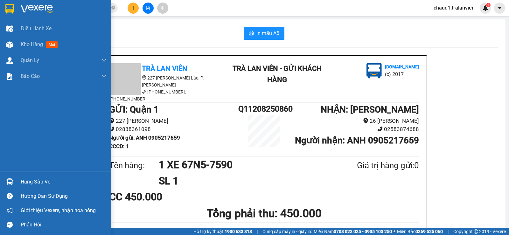
click at [14, 8] on div at bounding box center [9, 8] width 11 height 11
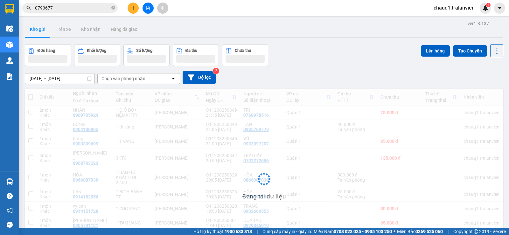
click at [333, 52] on div "Đơn hàng Khối lượng Số lượng Đã thu Chưa thu Lên hàng Tạo Chuyến" at bounding box center [264, 55] width 478 height 22
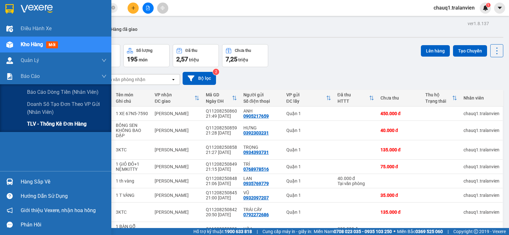
click at [59, 124] on span "TLV - Thống kê đơn hàng" at bounding box center [56, 124] width 59 height 8
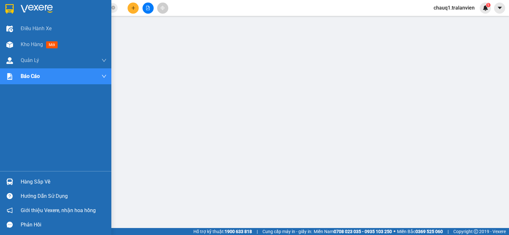
click at [5, 6] on div at bounding box center [9, 8] width 11 height 11
